Goal: Communication & Community: Answer question/provide support

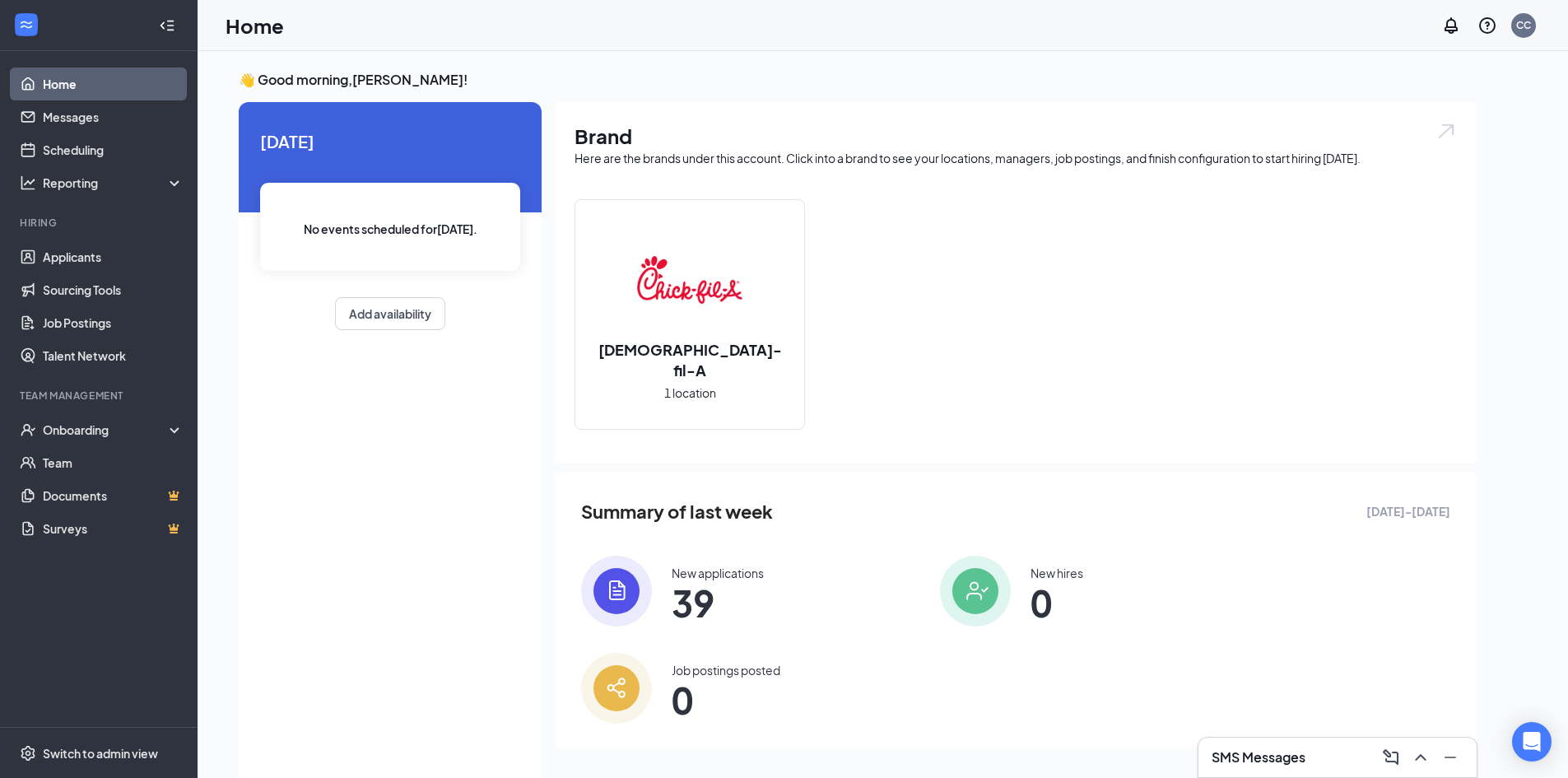
click at [1302, 760] on h3 "SMS Messages" at bounding box center [1258, 757] width 93 height 18
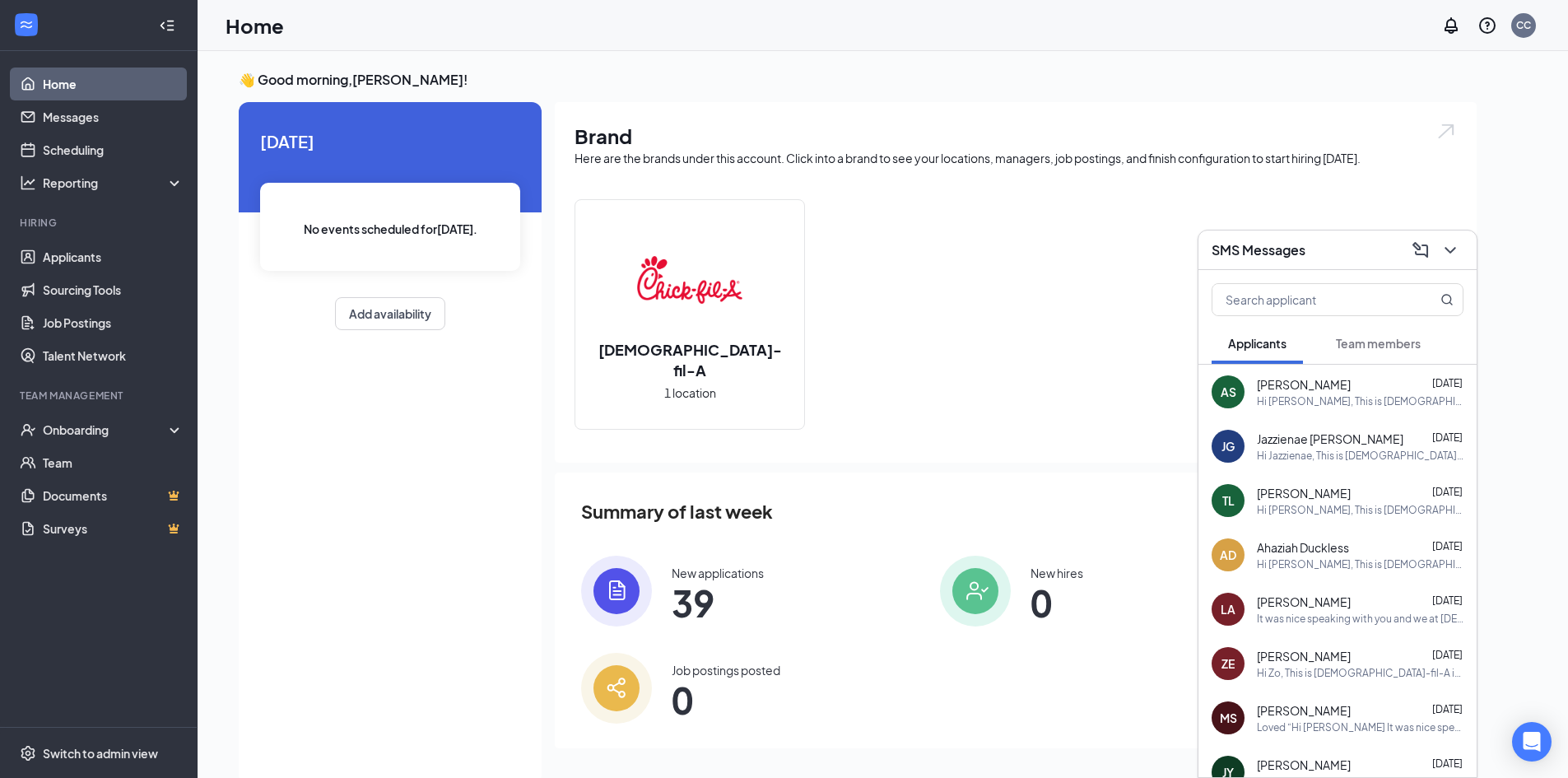
click at [1366, 341] on span "Team members" at bounding box center [1377, 344] width 85 height 15
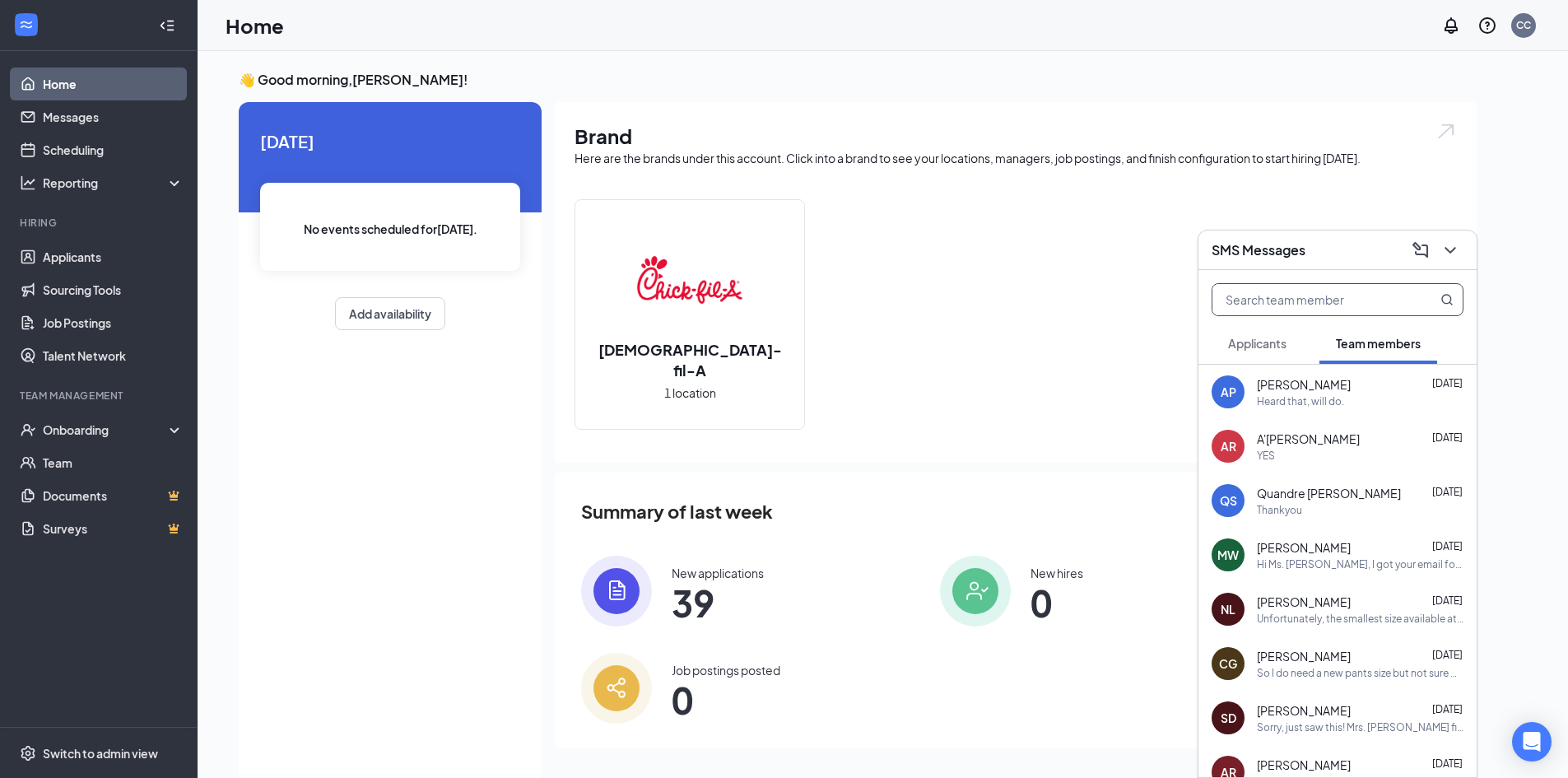
click at [1348, 296] on input "text" at bounding box center [1309, 299] width 195 height 31
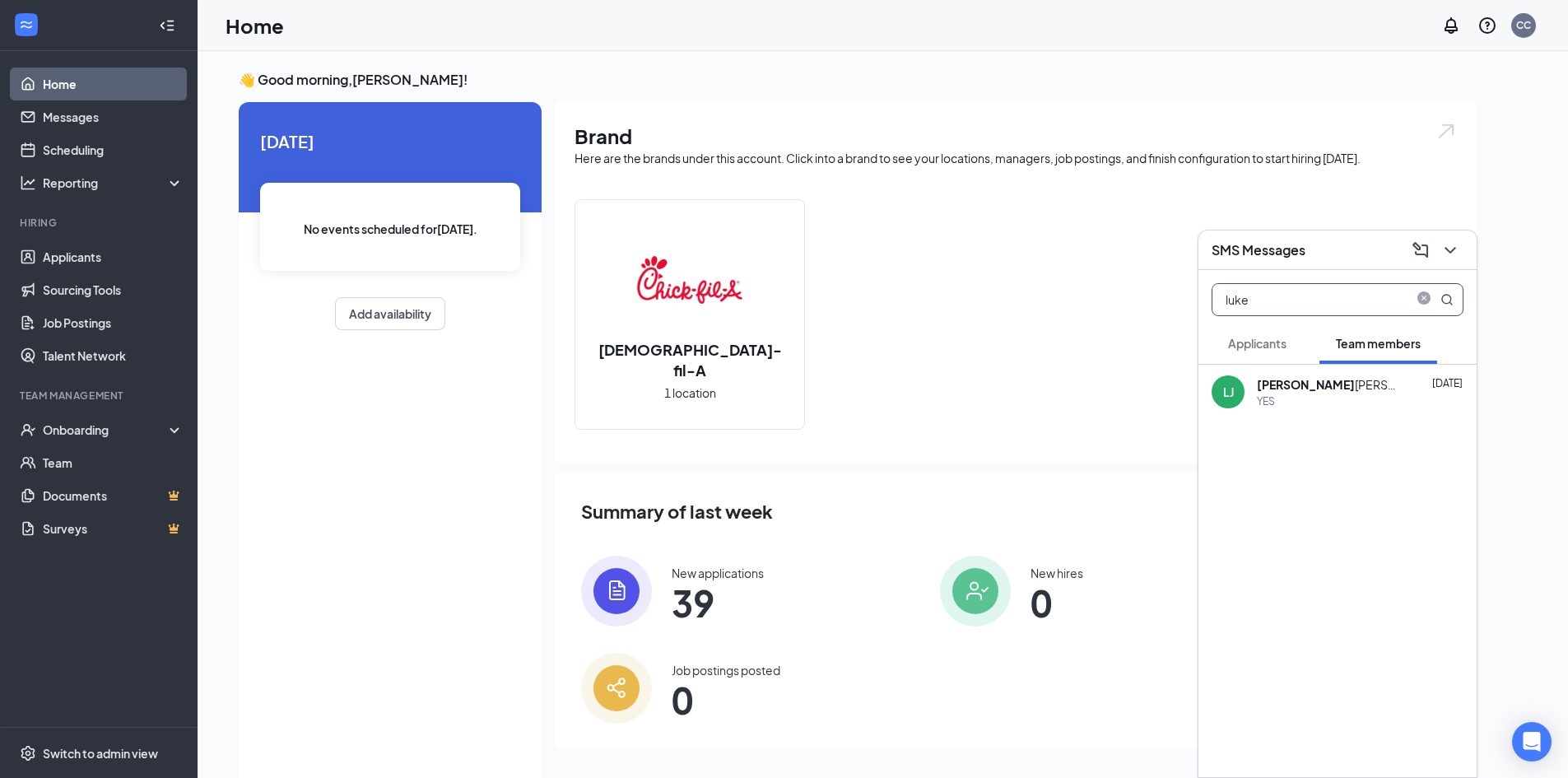
type input "luke"
click at [1303, 400] on div "YES" at bounding box center [1360, 401] width 206 height 14
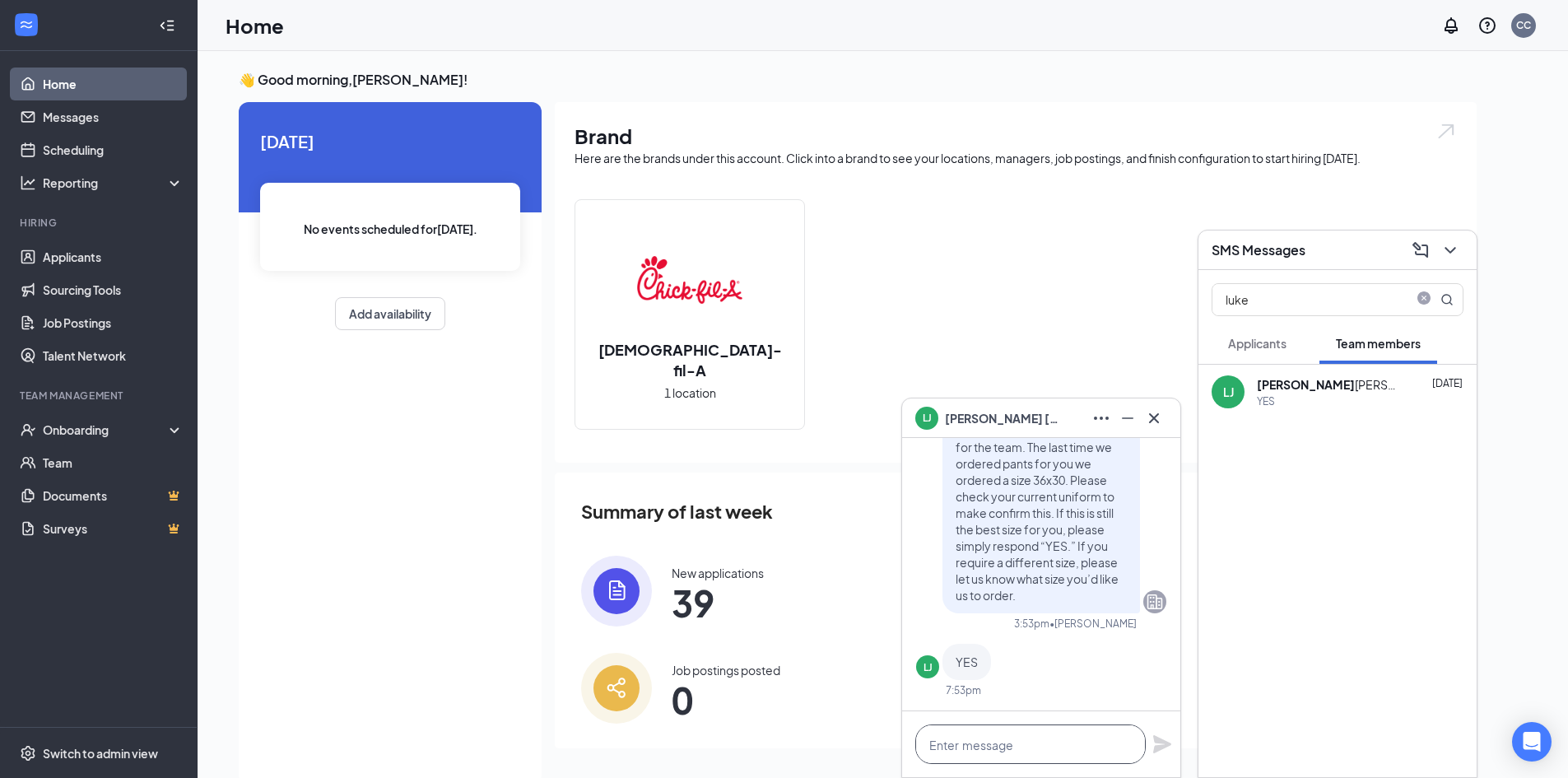
click at [1035, 743] on textarea at bounding box center [1030, 744] width 231 height 39
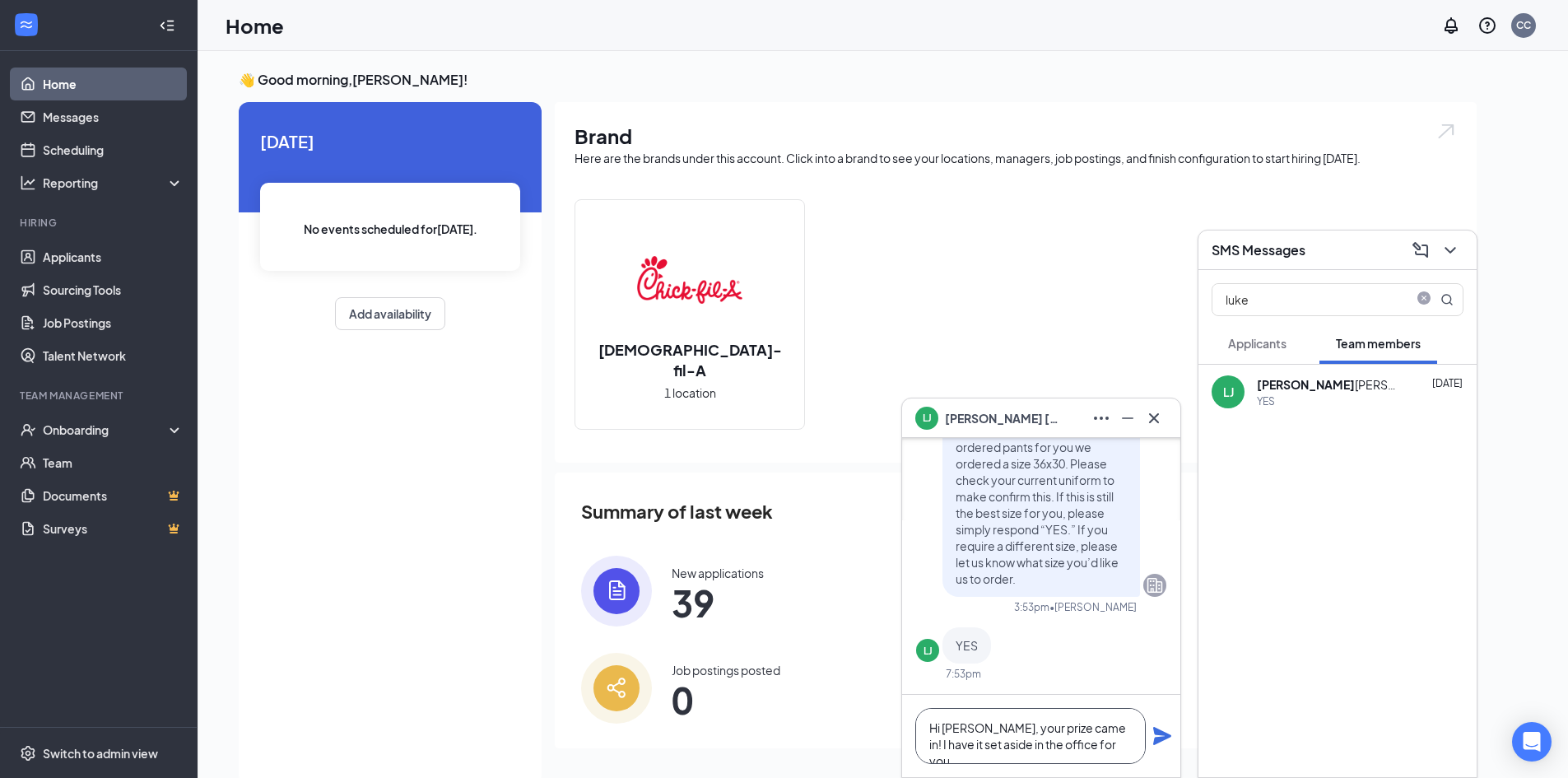
type textarea "Hi [PERSON_NAME], your prize came in! I have it set aside in the office for you."
click at [1168, 733] on icon "Plane" at bounding box center [1162, 735] width 20 height 20
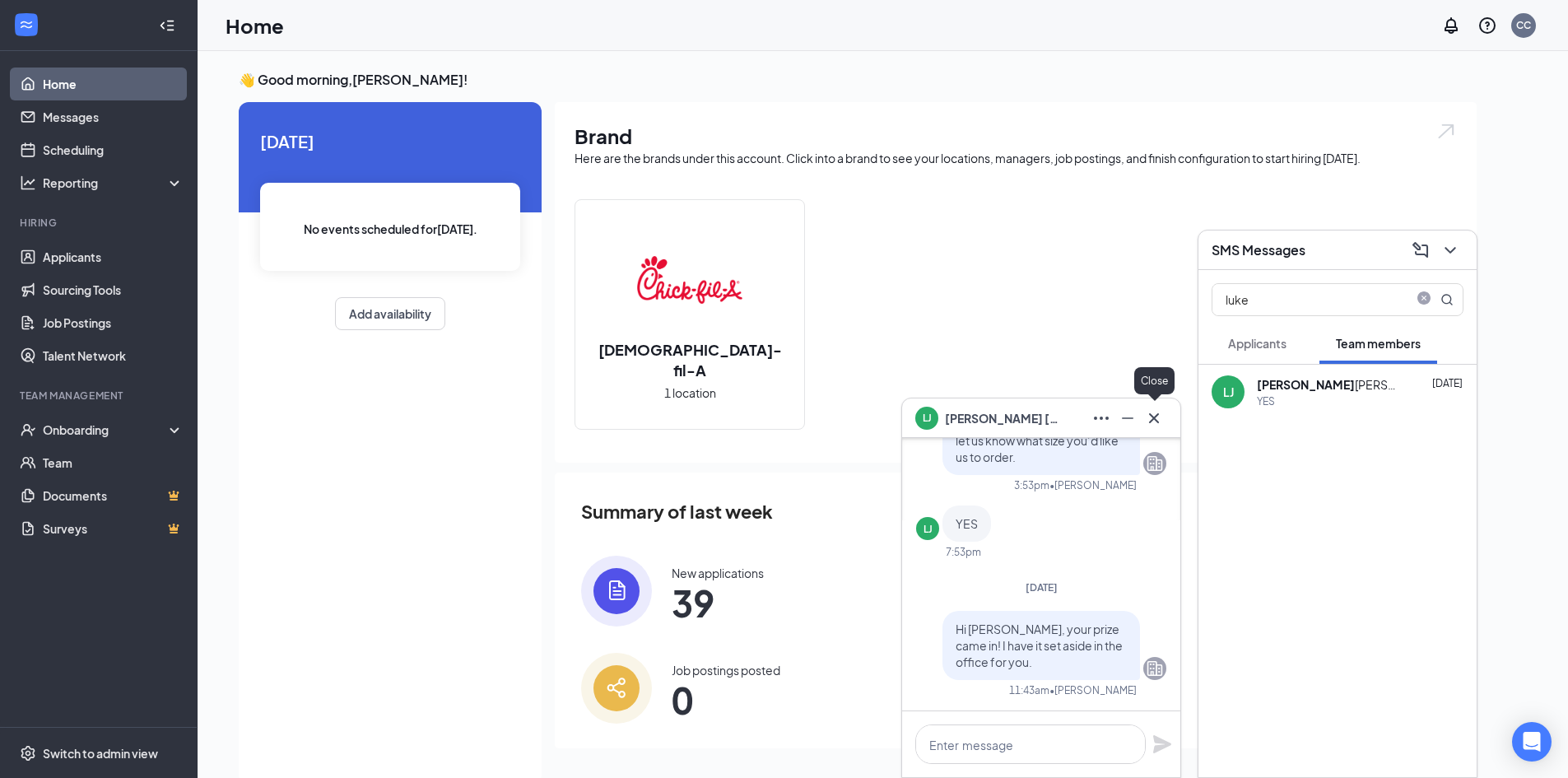
click at [1157, 418] on icon "Cross" at bounding box center [1153, 417] width 20 height 20
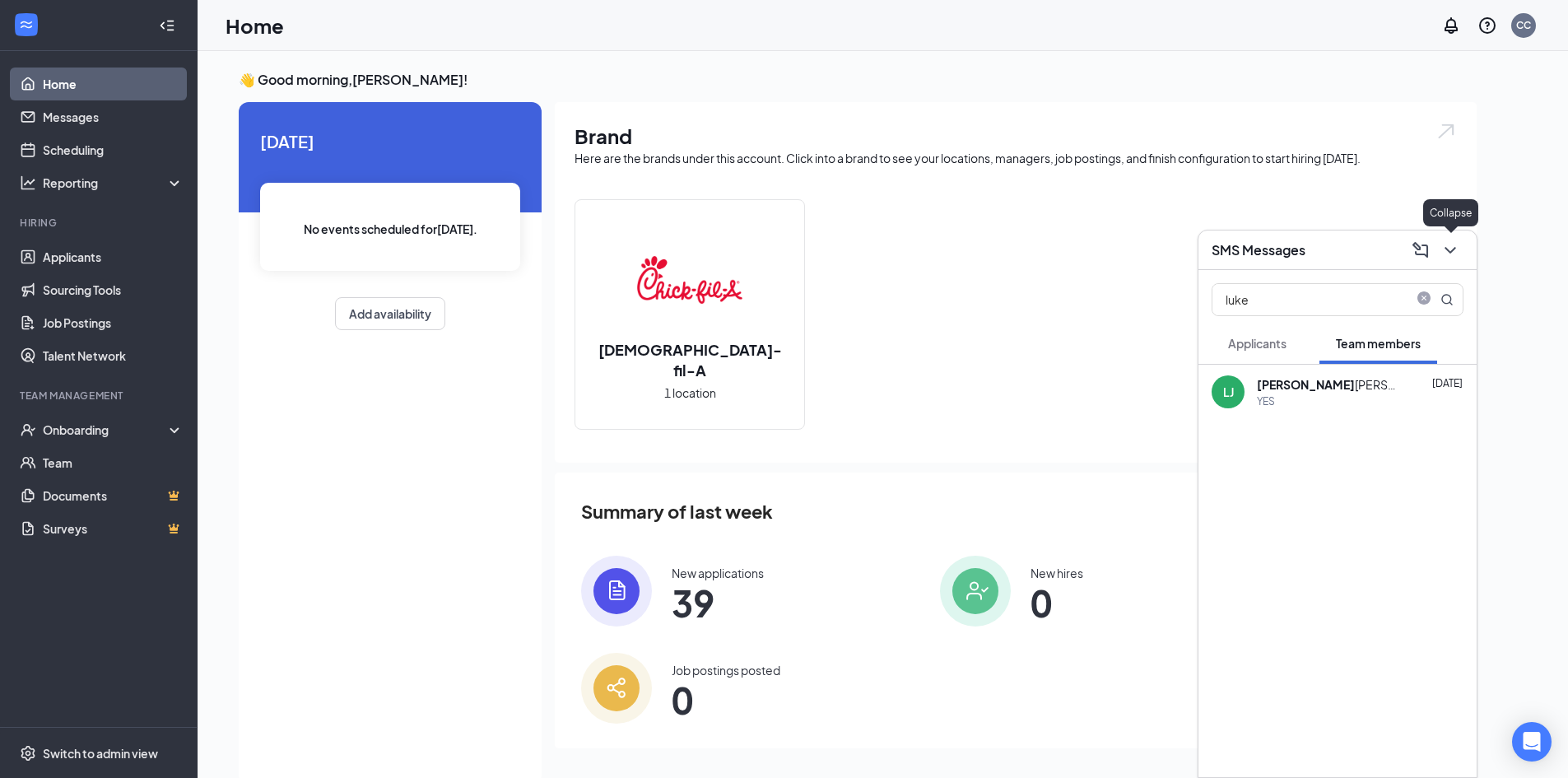
click at [1462, 248] on button at bounding box center [1450, 250] width 26 height 26
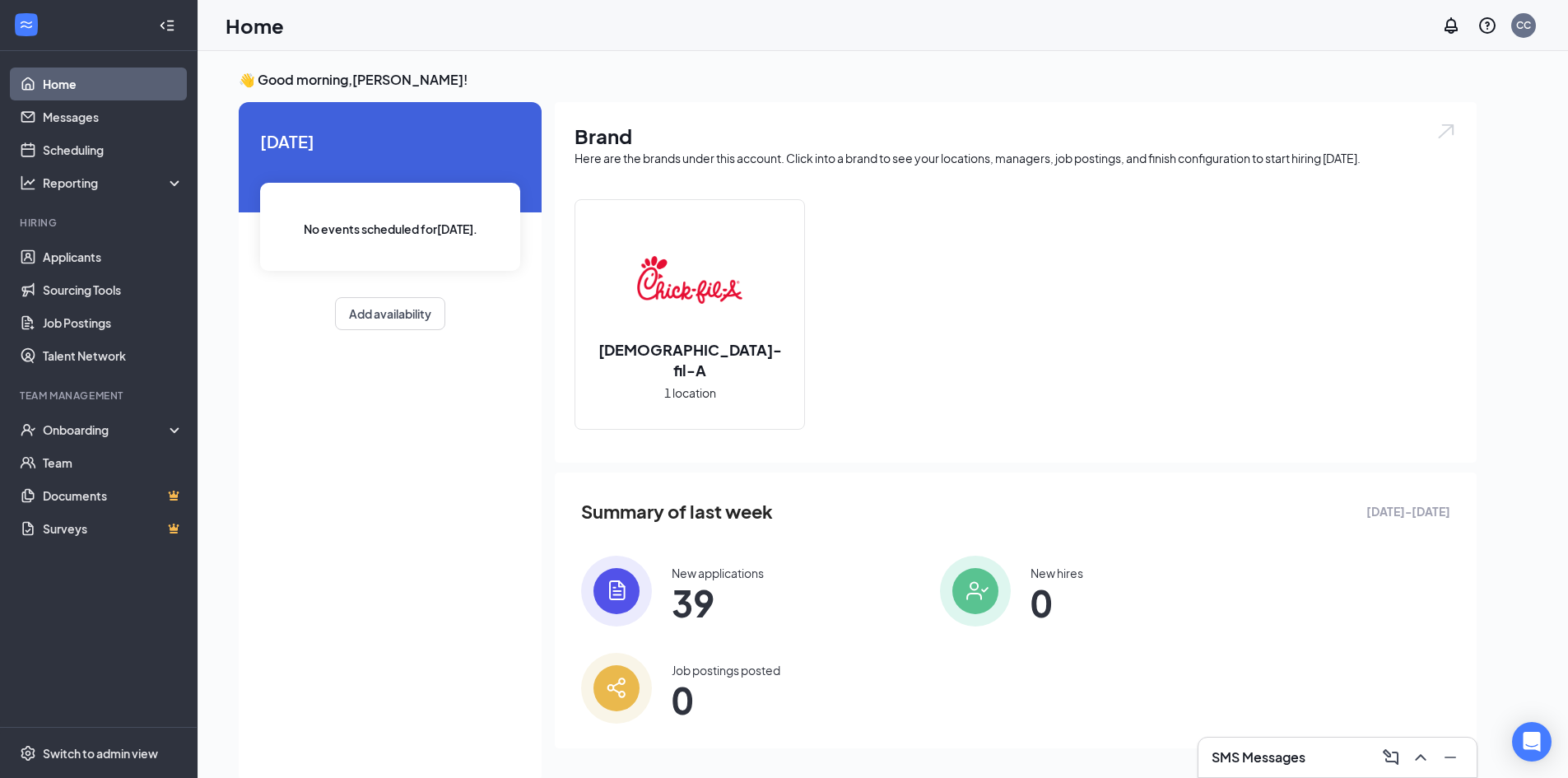
click at [1280, 757] on h3 "SMS Messages" at bounding box center [1258, 757] width 93 height 18
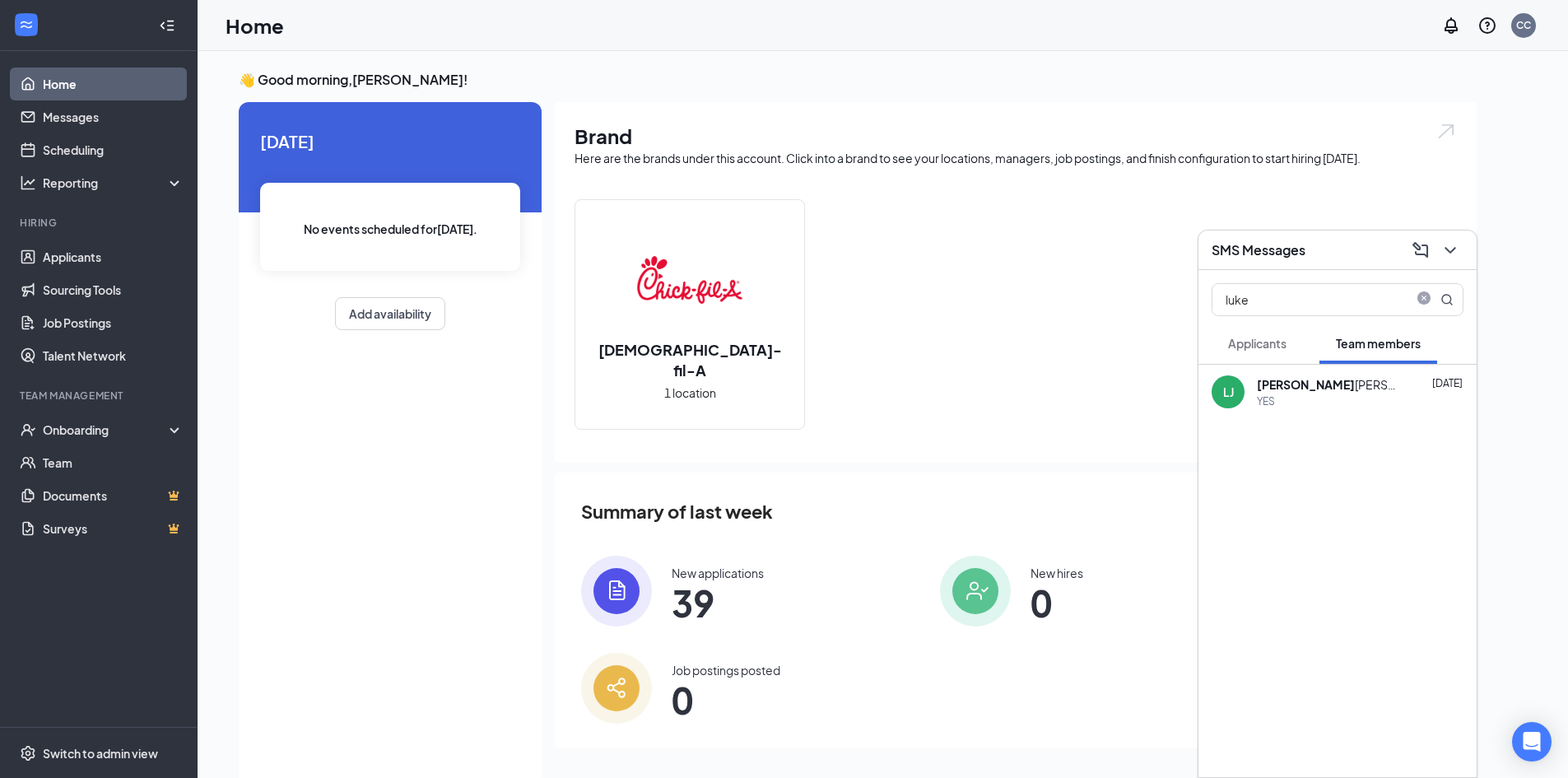
click at [1314, 387] on div "[PERSON_NAME]" at bounding box center [1331, 385] width 148 height 17
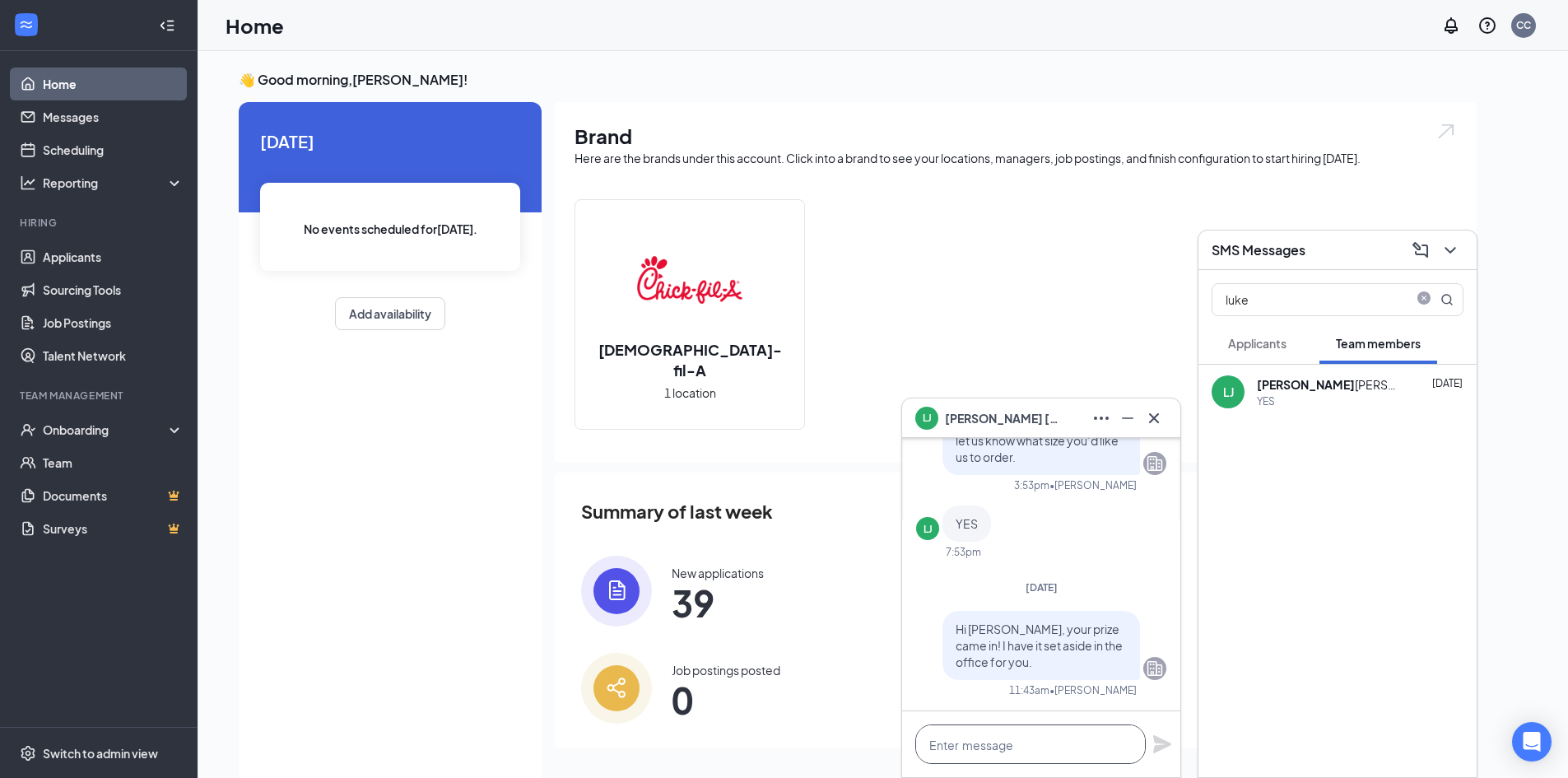
click at [991, 750] on textarea at bounding box center [1030, 744] width 231 height 39
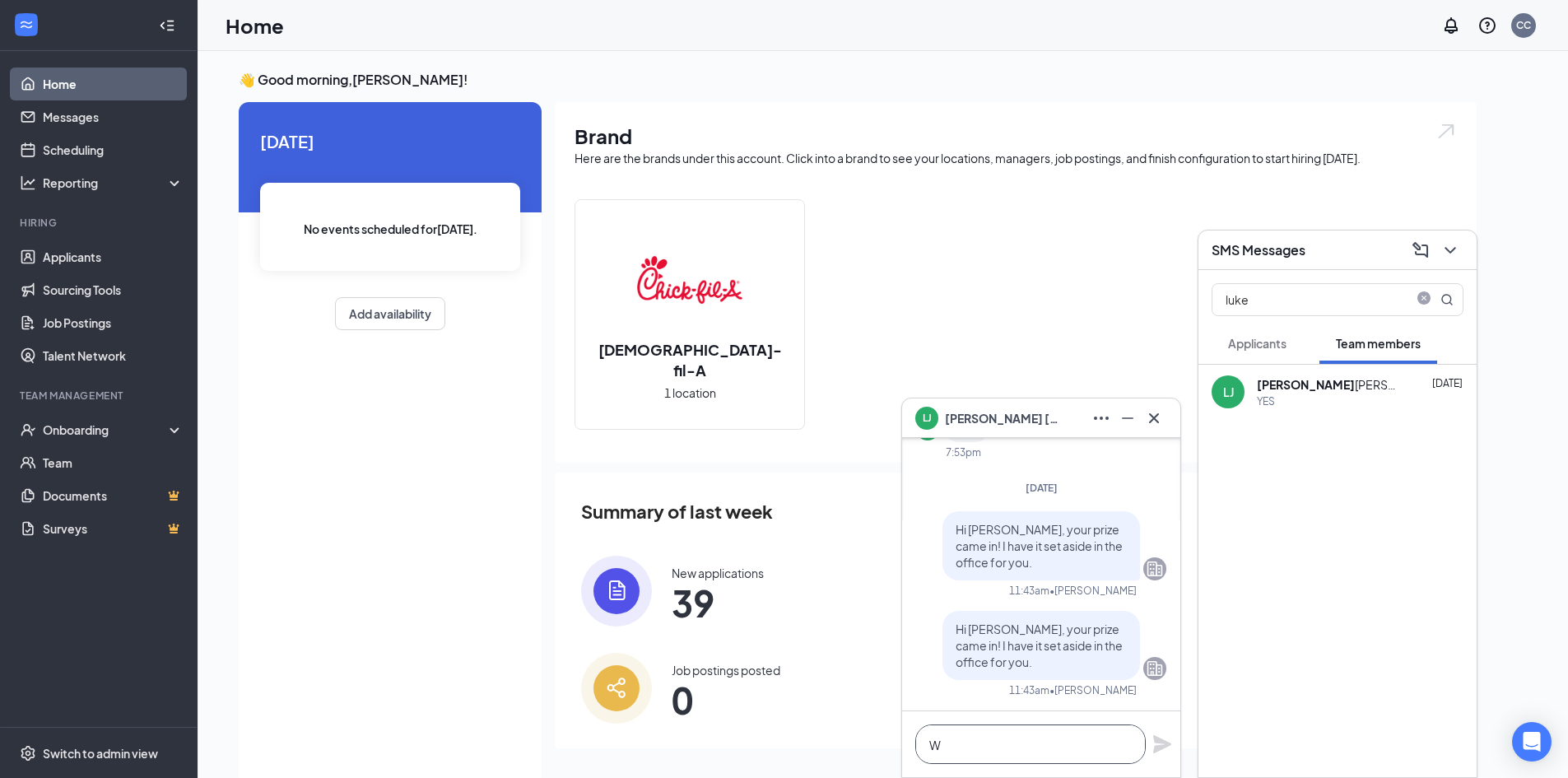
scroll to position [1, 0]
type textarea "W"
click at [1158, 413] on icon "Cross" at bounding box center [1153, 417] width 20 height 20
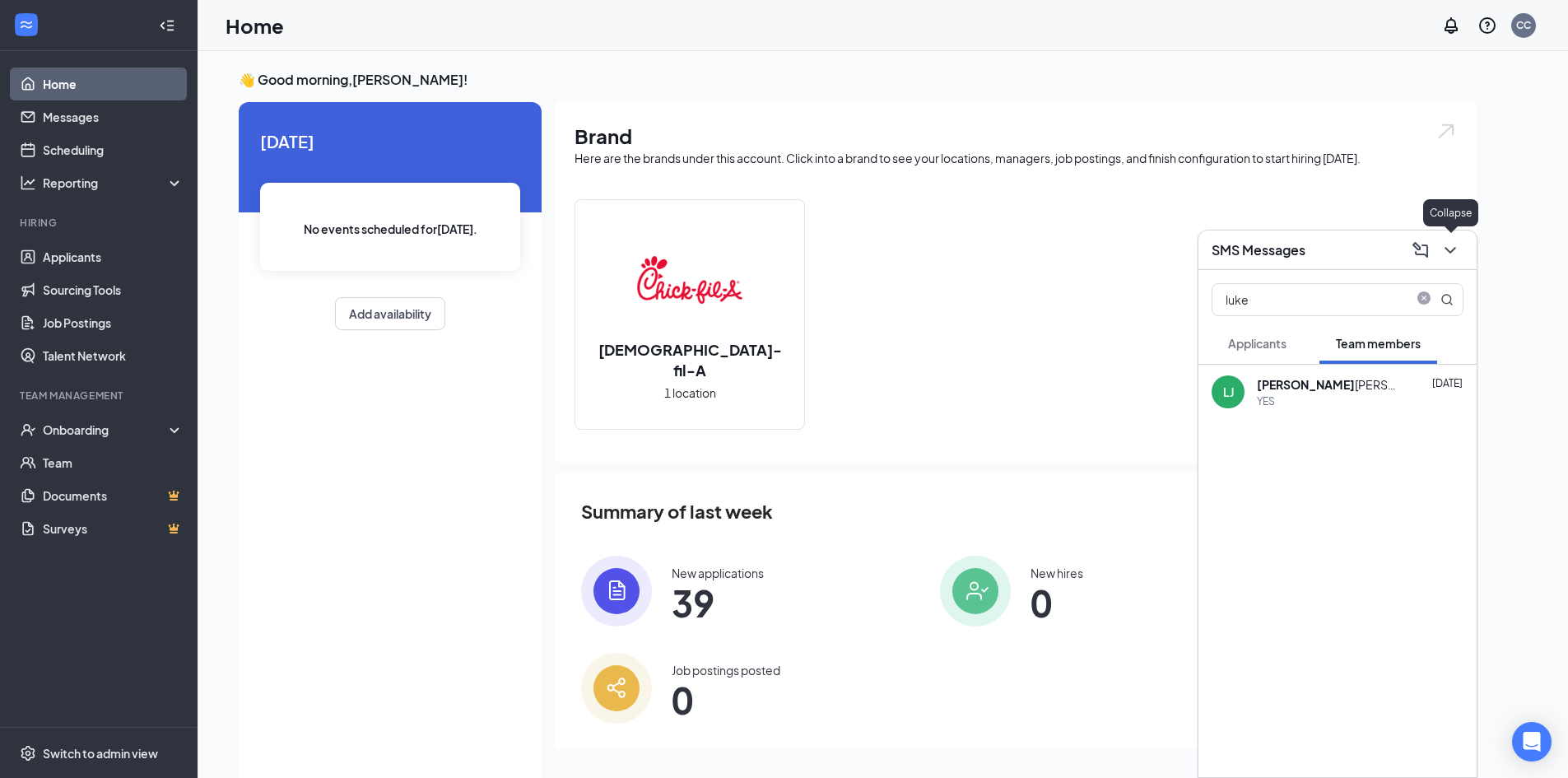
drag, startPoint x: 1460, startPoint y: 247, endPoint x: 1460, endPoint y: 259, distance: 12.0
click at [1460, 246] on icon "ChevronDown" at bounding box center [1449, 249] width 20 height 20
